Goal: Find contact information: Find contact information

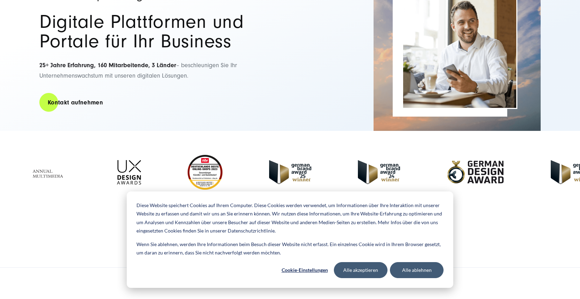
scroll to position [102, 0]
click at [372, 269] on button "Alle akzeptieren" at bounding box center [361, 270] width 54 height 16
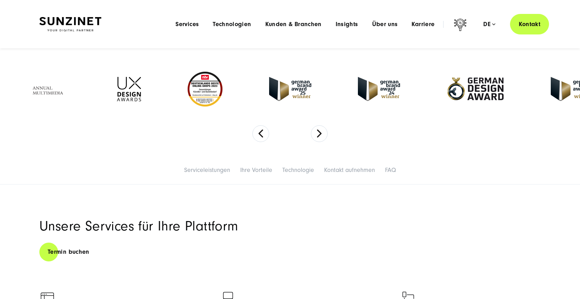
scroll to position [179, 0]
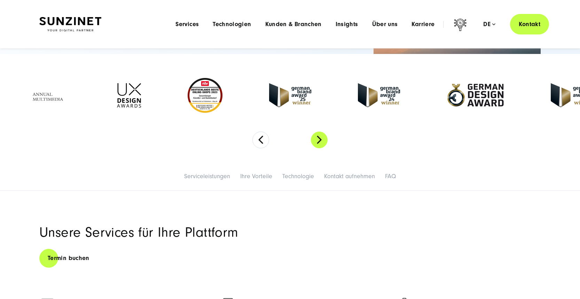
click at [322, 139] on button "Next" at bounding box center [319, 140] width 17 height 17
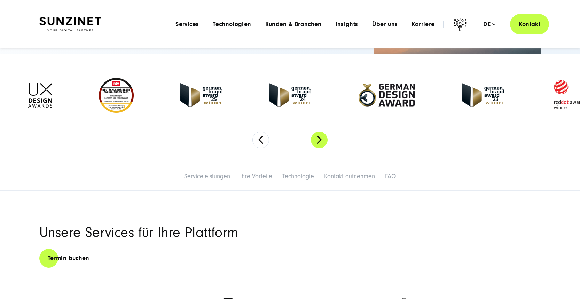
click at [322, 139] on button "Next" at bounding box center [319, 140] width 17 height 17
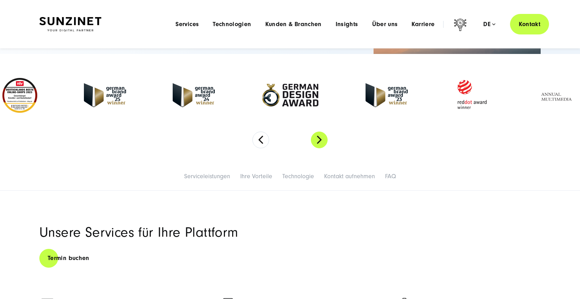
click at [322, 139] on button "Next" at bounding box center [319, 140] width 17 height 17
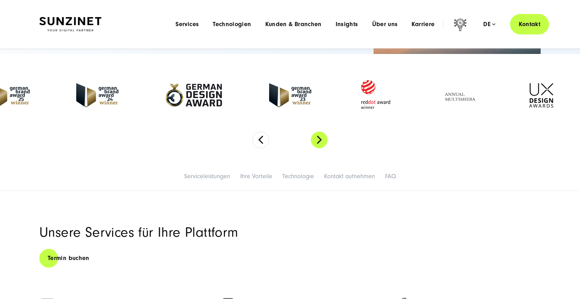
click at [322, 139] on button "Next" at bounding box center [319, 140] width 17 height 17
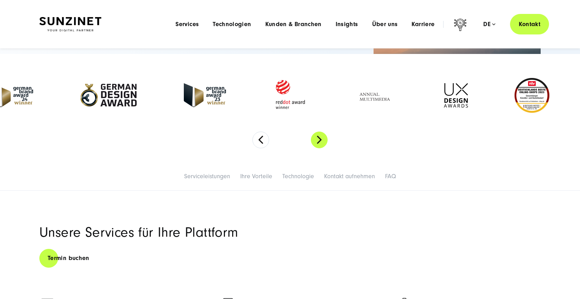
click at [322, 139] on button "Next" at bounding box center [319, 140] width 17 height 17
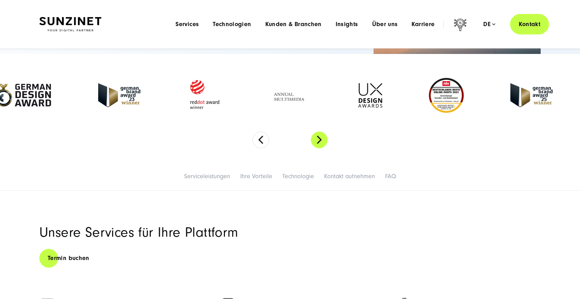
click at [322, 139] on button "Next" at bounding box center [319, 140] width 17 height 17
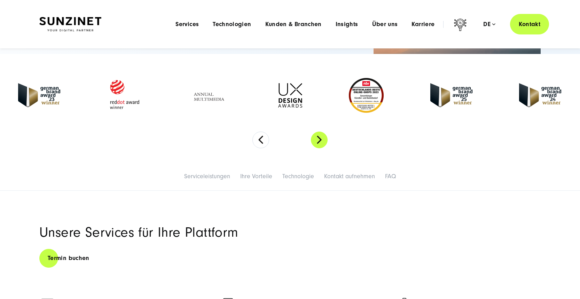
click at [322, 139] on button "Next" at bounding box center [319, 140] width 17 height 17
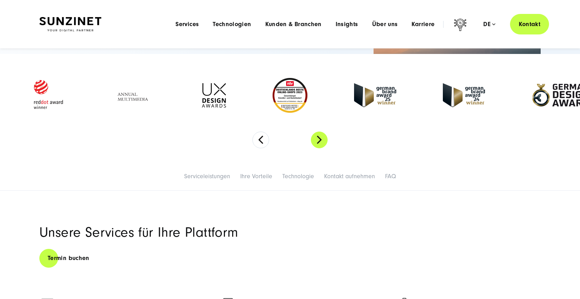
click at [322, 139] on button "Next" at bounding box center [319, 140] width 17 height 17
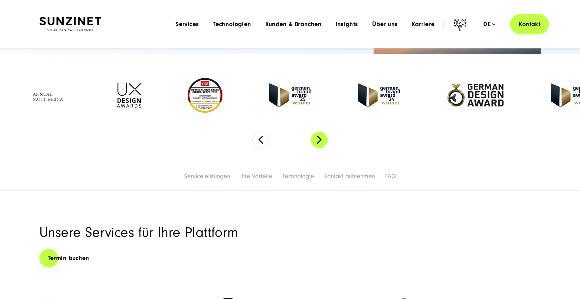
click at [322, 139] on button "Next" at bounding box center [319, 140] width 17 height 17
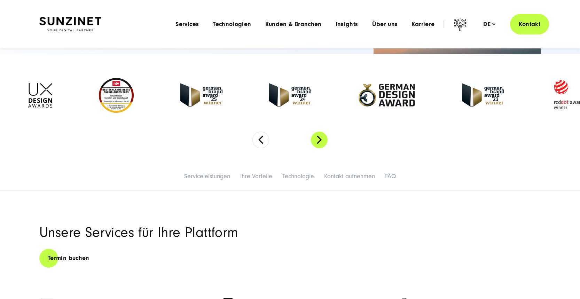
click at [322, 139] on button "Next" at bounding box center [319, 140] width 17 height 17
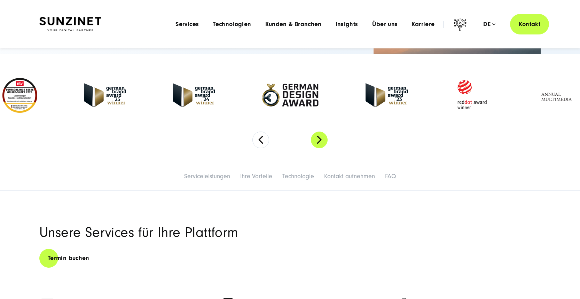
click at [322, 139] on button "Next" at bounding box center [319, 140] width 17 height 17
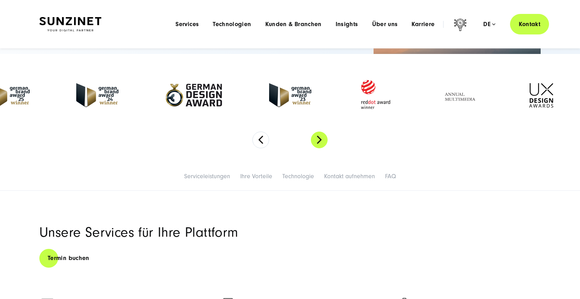
click at [322, 139] on button "Next" at bounding box center [319, 140] width 17 height 17
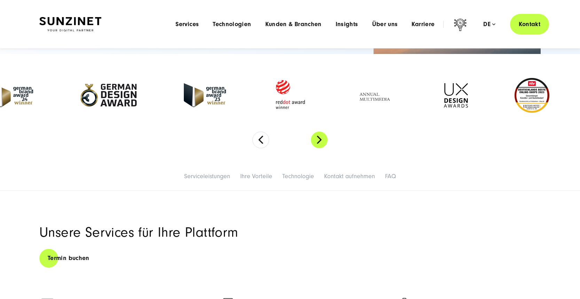
click at [322, 139] on button "Next" at bounding box center [319, 140] width 17 height 17
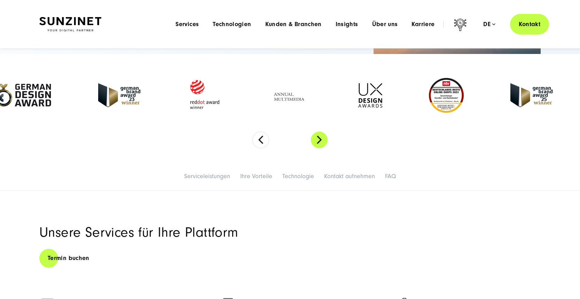
click at [322, 139] on button "Next" at bounding box center [319, 140] width 17 height 17
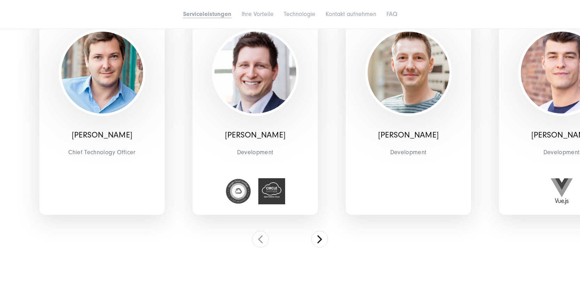
scroll to position [1793, 0]
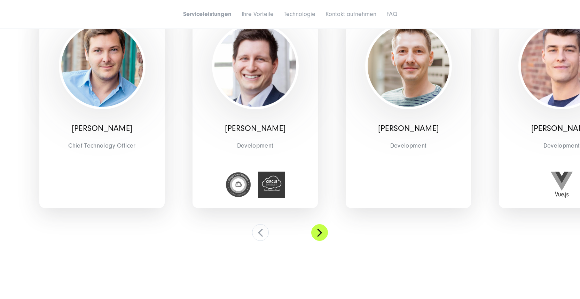
click at [317, 226] on button at bounding box center [319, 232] width 17 height 17
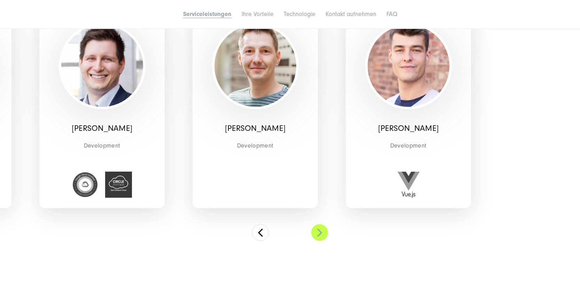
click at [317, 226] on button at bounding box center [319, 232] width 17 height 17
click at [264, 226] on button at bounding box center [260, 232] width 17 height 17
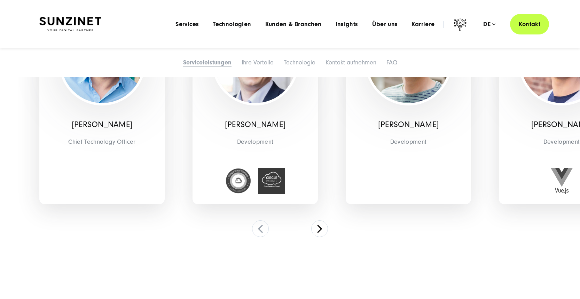
scroll to position [1796, 0]
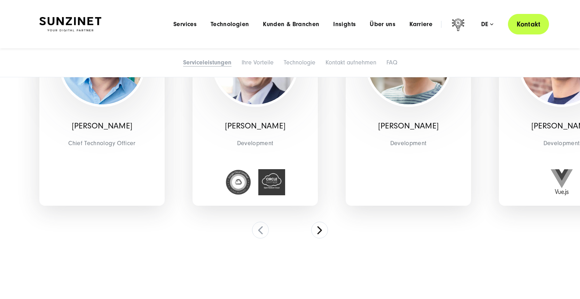
click at [527, 21] on link "Kontakt" at bounding box center [528, 24] width 41 height 21
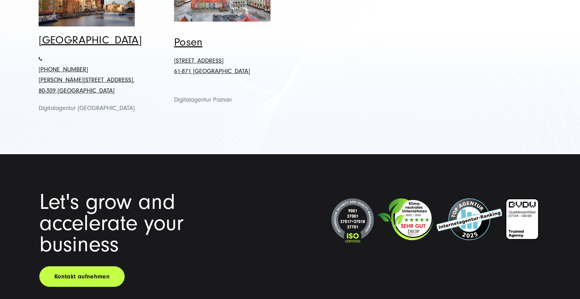
scroll to position [841, 0]
